Goal: Information Seeking & Learning: Learn about a topic

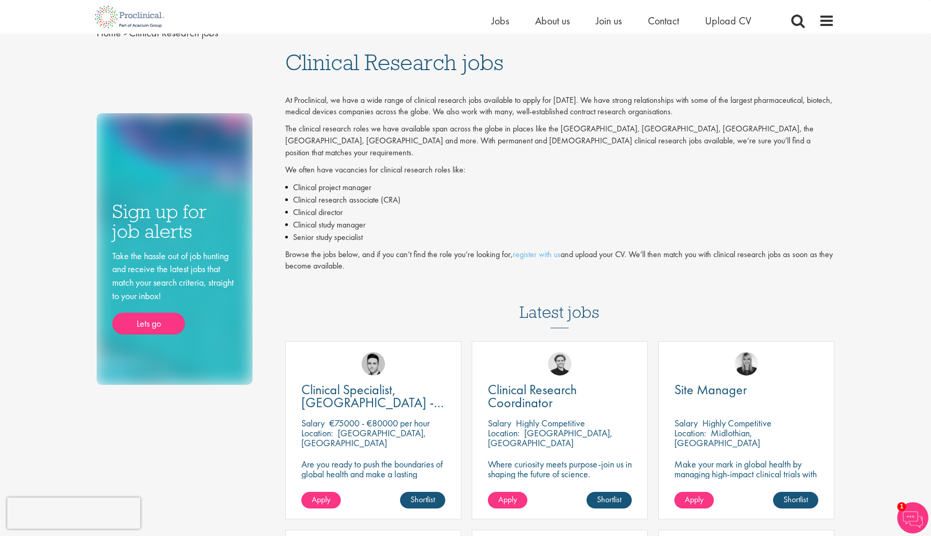
scroll to position [22, 0]
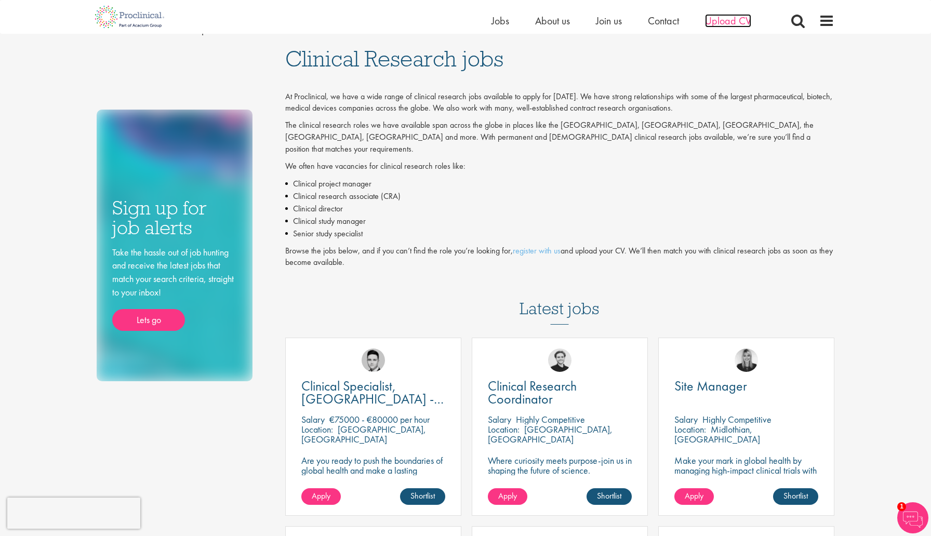
click at [732, 24] on span "Upload CV" at bounding box center [728, 21] width 46 height 14
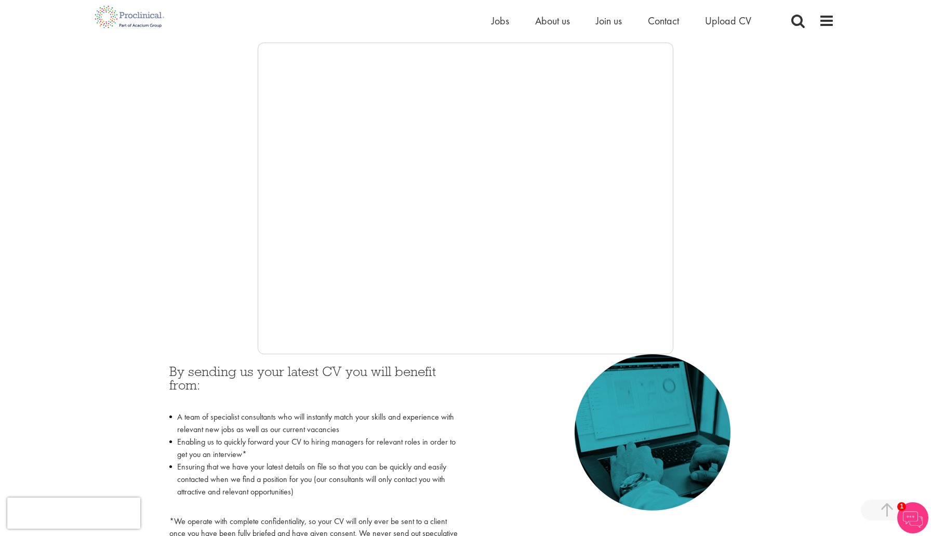
scroll to position [168, 0]
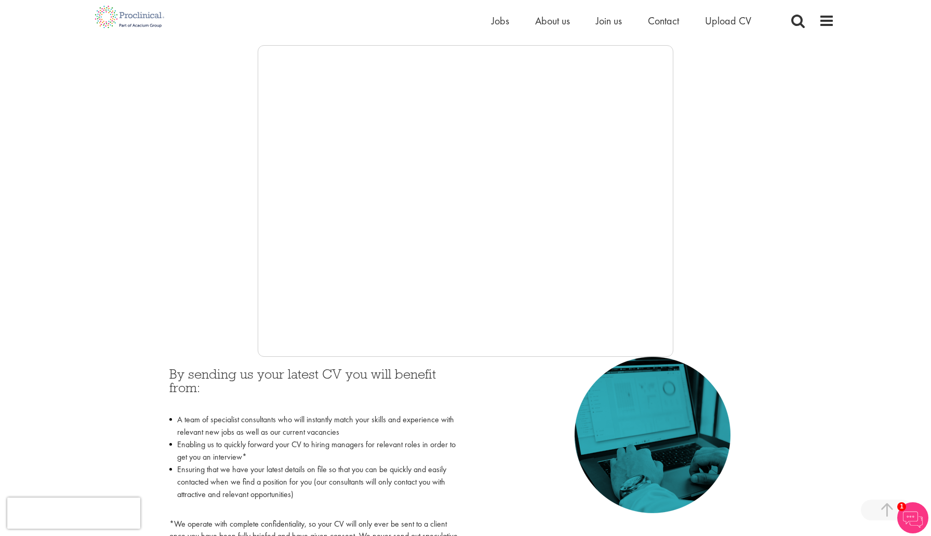
click at [747, 180] on div at bounding box center [465, 201] width 737 height 312
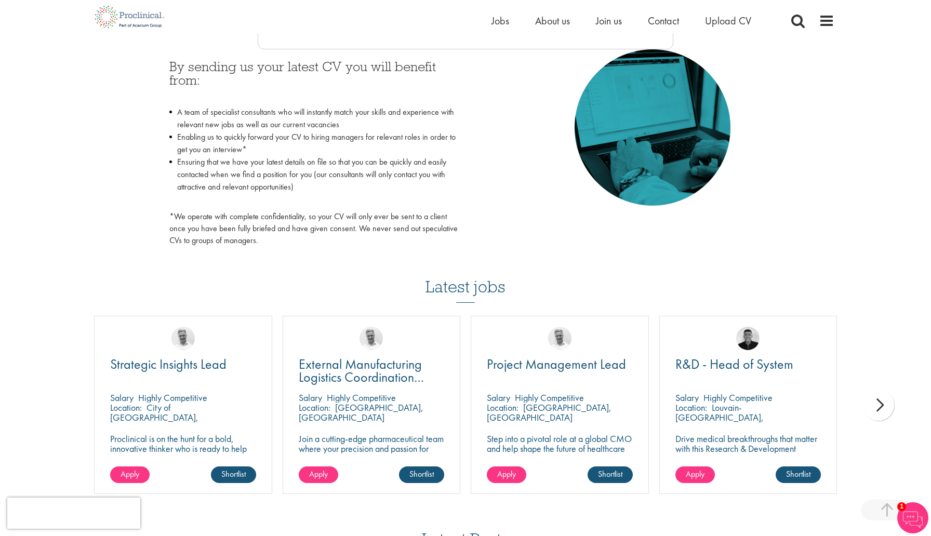
scroll to position [528, 0]
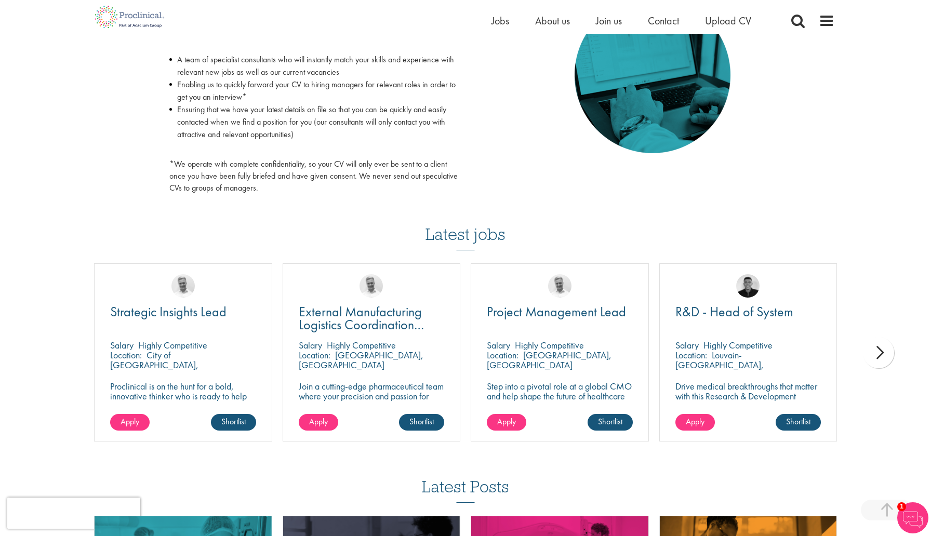
click at [879, 351] on div "next" at bounding box center [878, 352] width 31 height 31
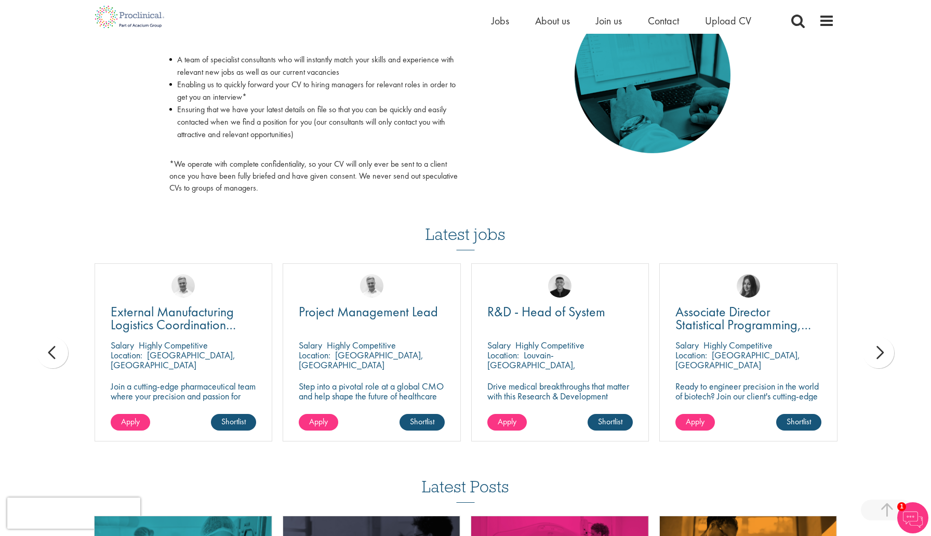
click at [490, 234] on h3 "Latest jobs" at bounding box center [465, 224] width 80 height 51
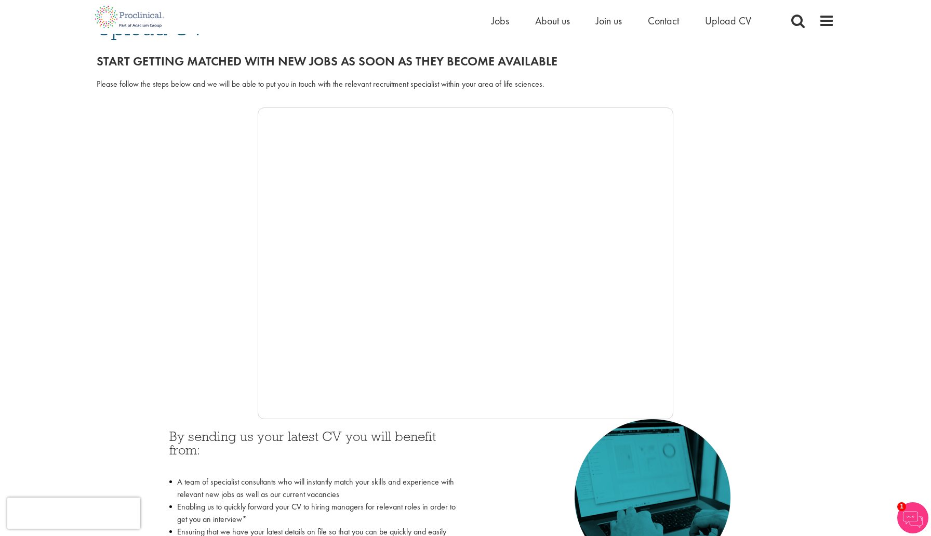
scroll to position [110, 0]
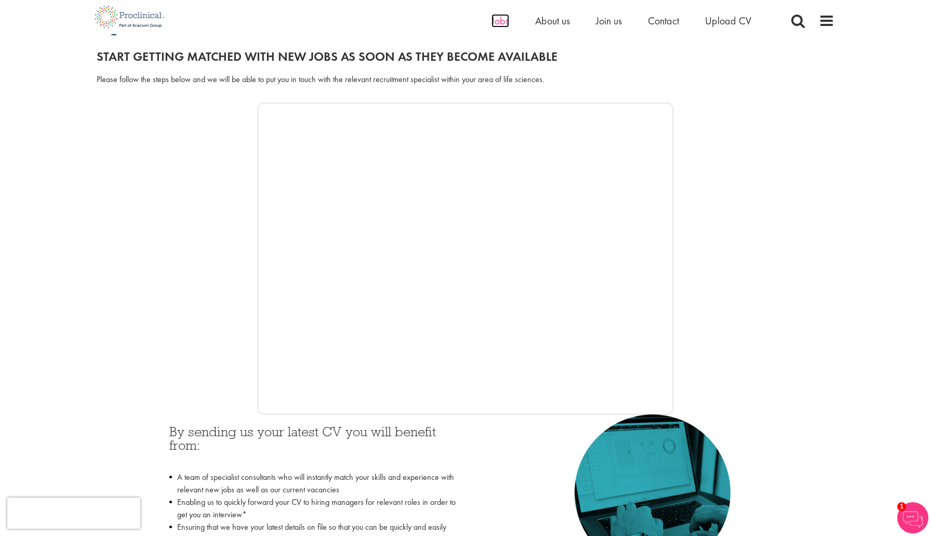
click at [503, 24] on span "Jobs" at bounding box center [500, 21] width 18 height 14
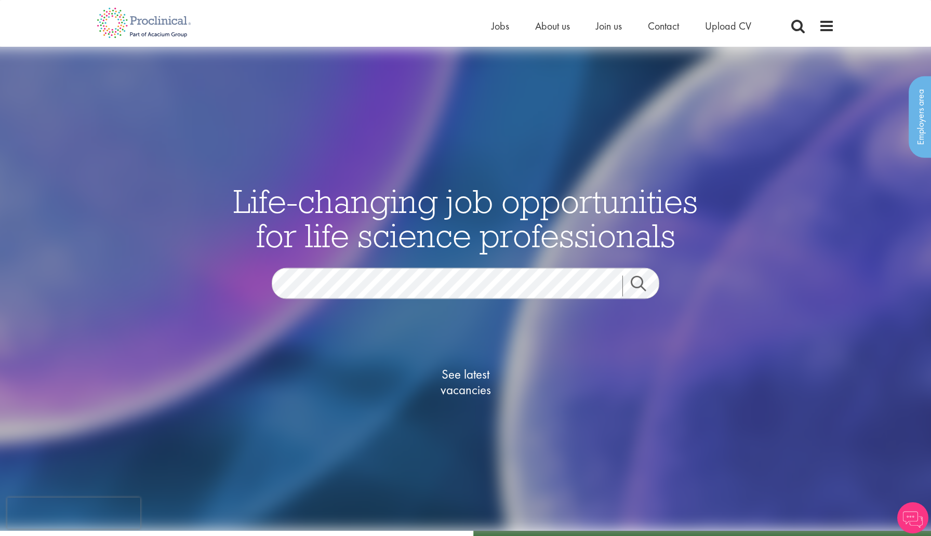
click at [636, 290] on link "Search" at bounding box center [644, 285] width 45 height 21
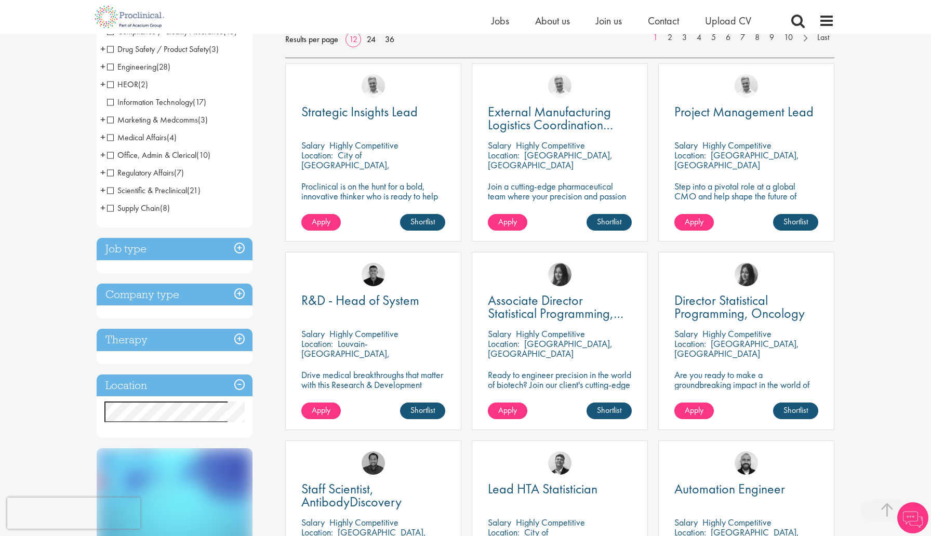
scroll to position [183, 0]
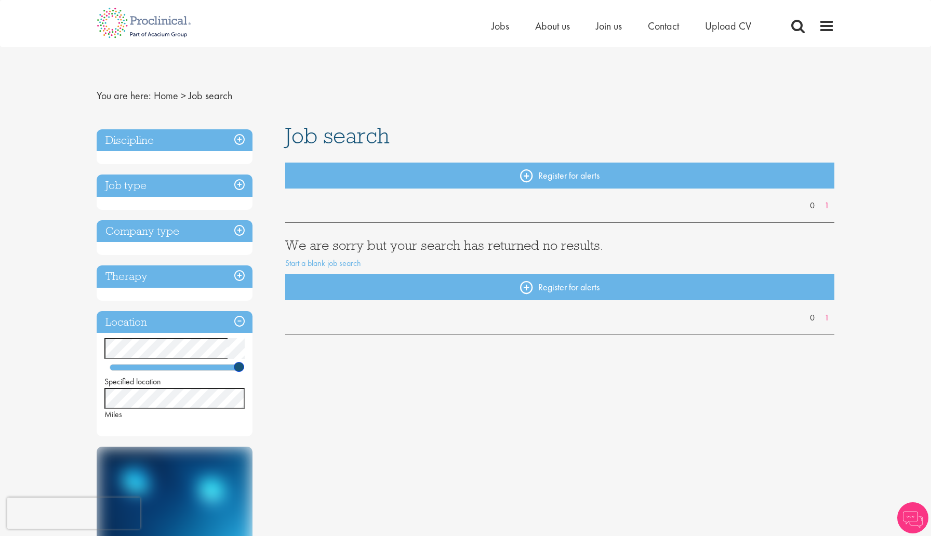
drag, startPoint x: 132, startPoint y: 364, endPoint x: 262, endPoint y: 379, distance: 130.8
click at [262, 379] on div "Discipline Job type Company type Therapy Location Specified location Miles Care…" at bounding box center [183, 421] width 189 height 594
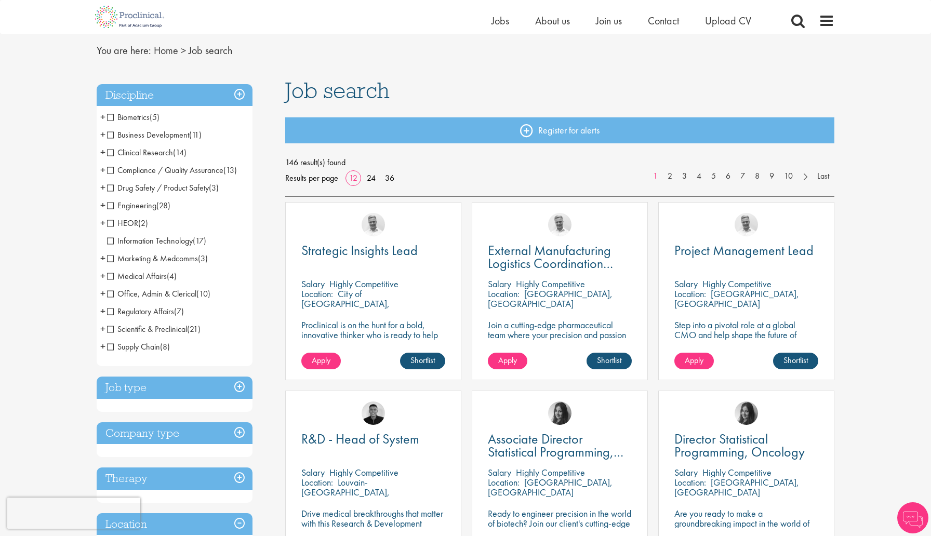
scroll to position [36, 0]
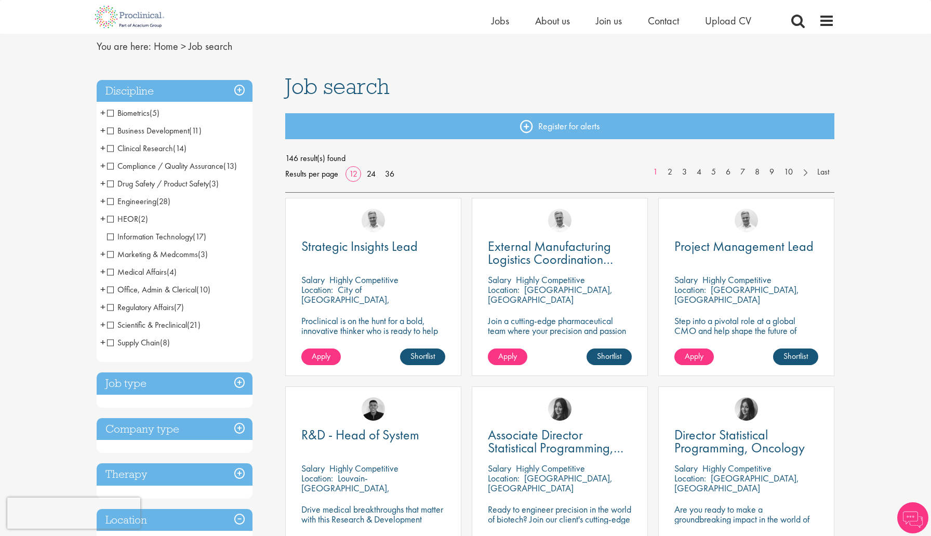
click at [113, 152] on span "Clinical Research" at bounding box center [140, 148] width 66 height 11
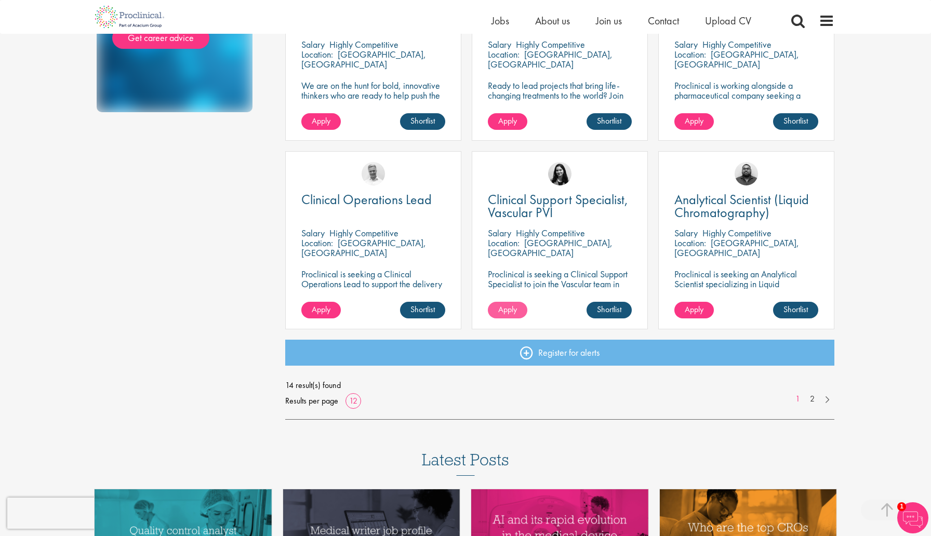
scroll to position [655, 0]
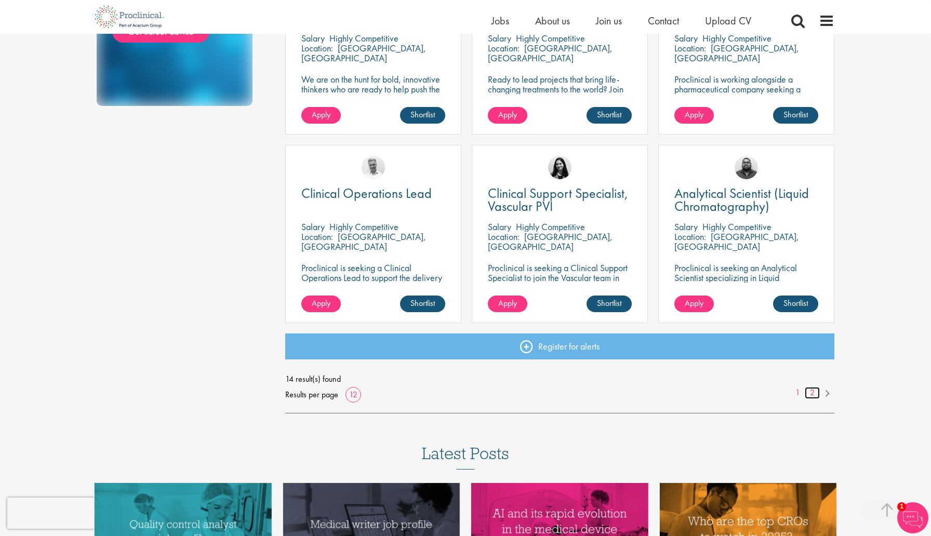
click at [812, 394] on link "2" at bounding box center [811, 393] width 15 height 12
